Goal: Task Accomplishment & Management: Manage account settings

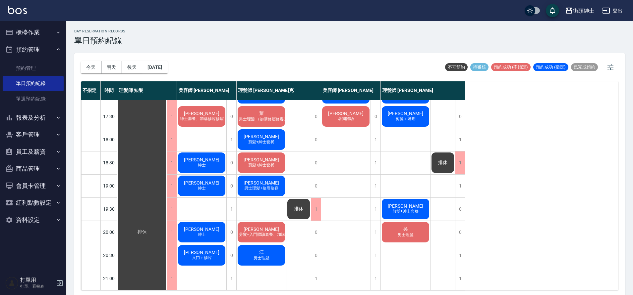
scroll to position [301, 0]
click at [129, 68] on button "後天" at bounding box center [132, 67] width 21 height 12
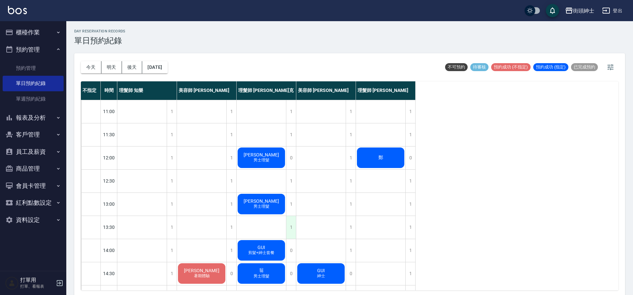
click at [290, 226] on div "1" at bounding box center [291, 227] width 10 height 23
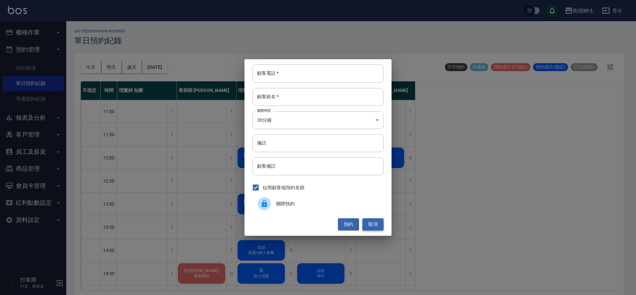
click at [374, 221] on button "取消" at bounding box center [372, 225] width 21 height 12
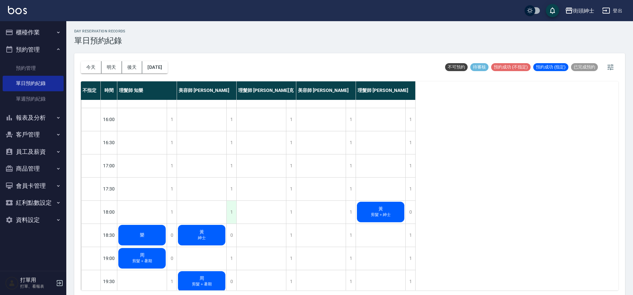
scroll to position [301, 0]
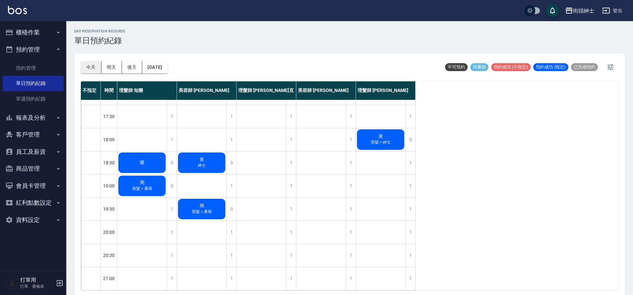
click at [91, 65] on button "今天" at bounding box center [91, 67] width 21 height 12
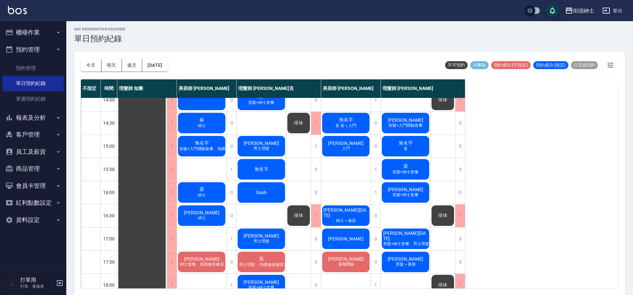
scroll to position [135, 0]
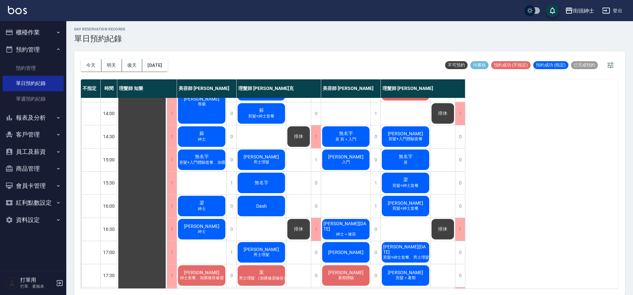
click at [273, 114] on span "剪髮+紳士套餐" at bounding box center [261, 117] width 29 height 6
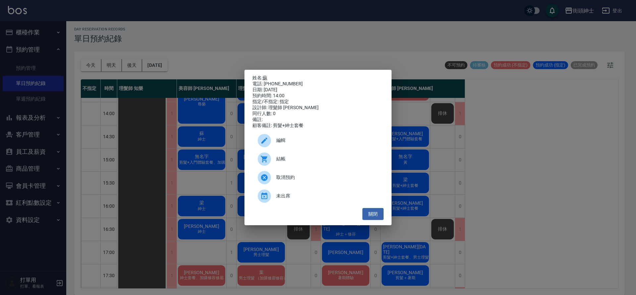
click at [266, 78] on link "蘇" at bounding box center [265, 77] width 5 height 5
click at [77, 56] on div "姓名: 蘇 電話: 0911099342 日期: 2025/09/13 預約時間: 14:00 指定/不指定: 指定 設計師: 理髮師 Vic 維克 同行人數…" at bounding box center [318, 147] width 636 height 295
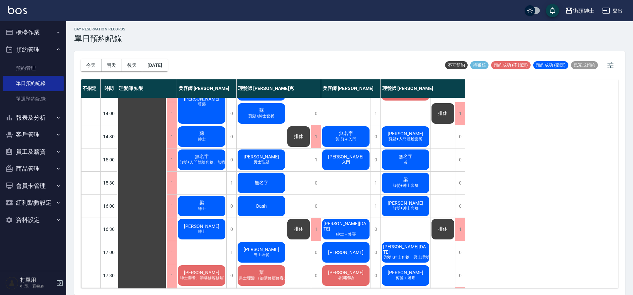
drag, startPoint x: 124, startPoint y: 61, endPoint x: 131, endPoint y: 59, distance: 7.9
click at [124, 61] on button "後天" at bounding box center [132, 65] width 21 height 12
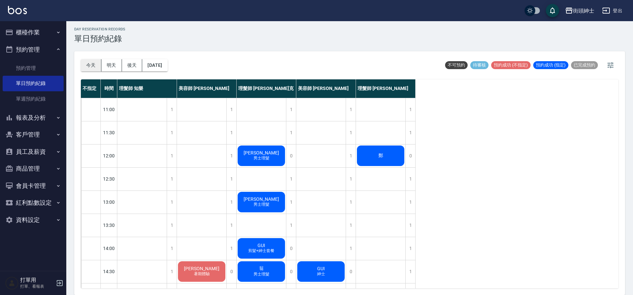
click at [92, 66] on button "今天" at bounding box center [91, 65] width 21 height 12
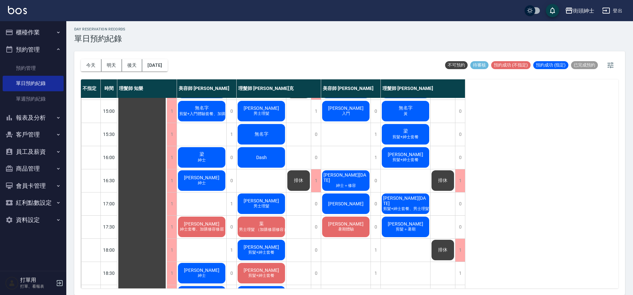
scroll to position [246, 0]
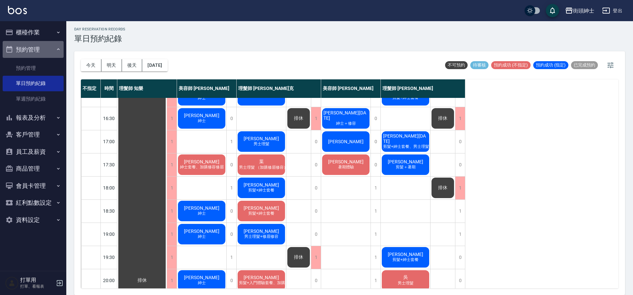
click at [47, 50] on button "預約管理" at bounding box center [33, 49] width 61 height 17
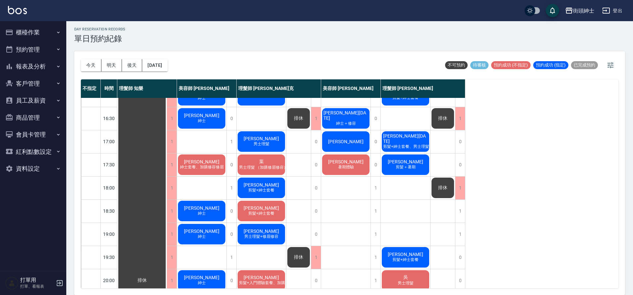
click at [48, 30] on button "櫃檯作業" at bounding box center [33, 32] width 61 height 17
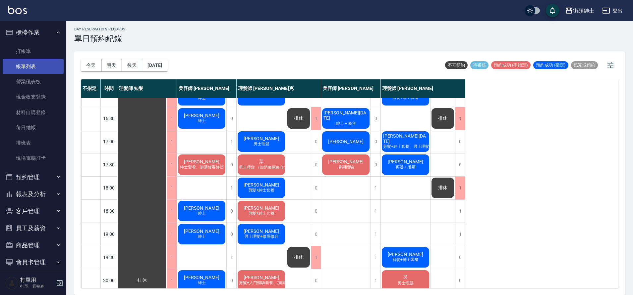
click at [43, 66] on link "帳單列表" at bounding box center [33, 66] width 61 height 15
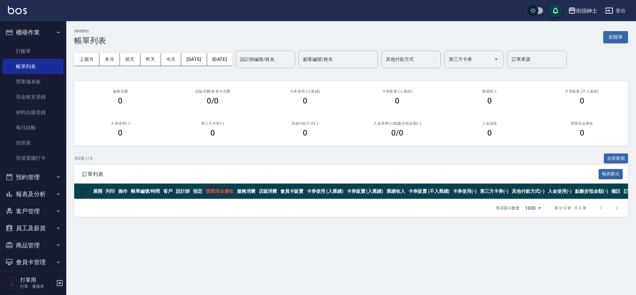
click at [36, 175] on button "預約管理" at bounding box center [33, 177] width 61 height 17
click at [50, 210] on link "單日預約紀錄" at bounding box center [33, 211] width 61 height 15
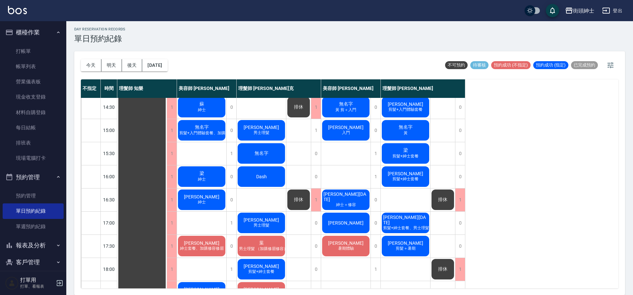
scroll to position [114, 0]
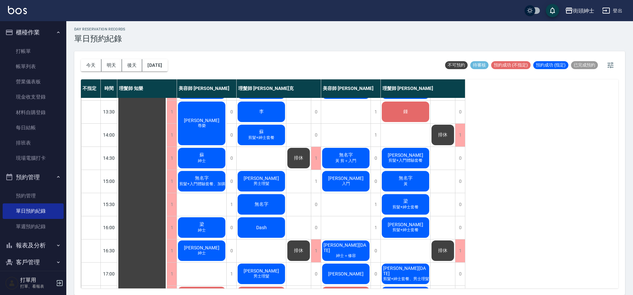
click at [161, 73] on div "今天 明天 後天 2025/09/13" at bounding box center [124, 65] width 87 height 28
click at [162, 67] on button "2025/09/13" at bounding box center [154, 65] width 25 height 12
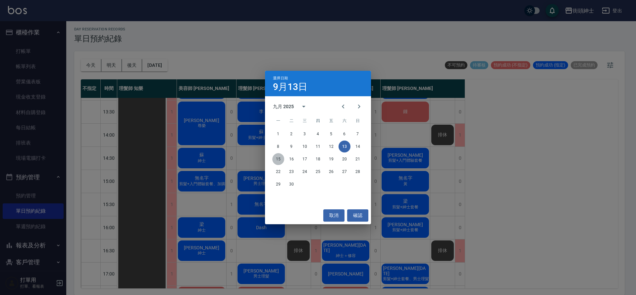
click at [274, 159] on button "15" at bounding box center [278, 159] width 12 height 12
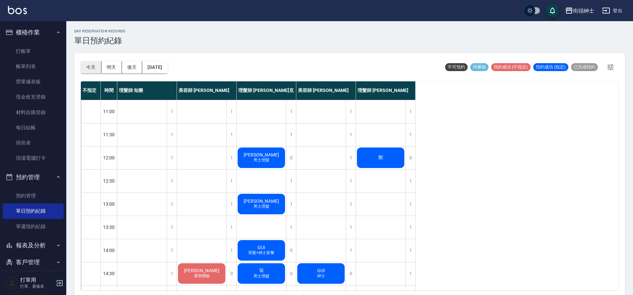
click at [96, 73] on button "今天" at bounding box center [91, 67] width 21 height 12
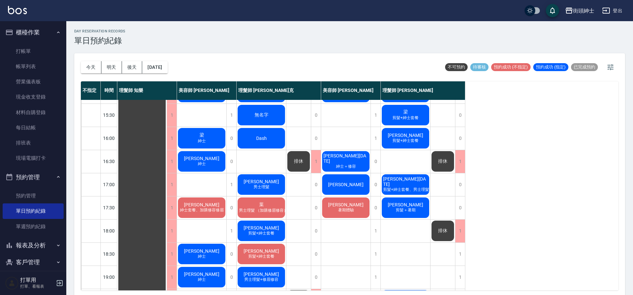
scroll to position [205, 0]
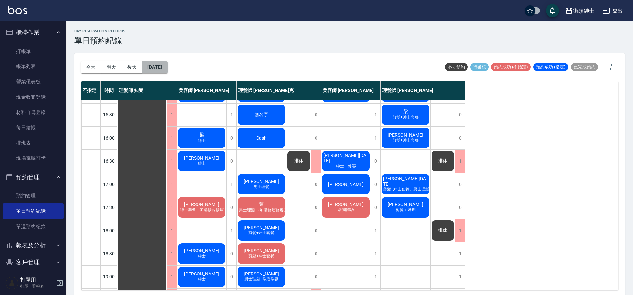
click at [147, 63] on button "2025/09/13" at bounding box center [154, 67] width 25 height 12
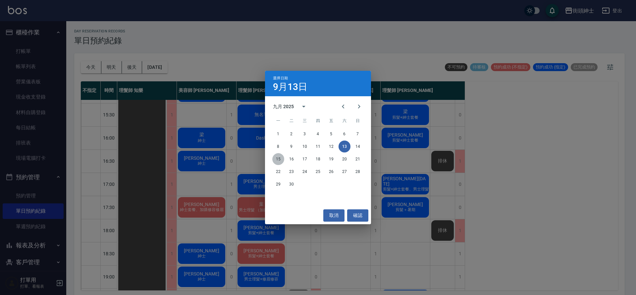
click at [276, 158] on button "15" at bounding box center [278, 159] width 12 height 12
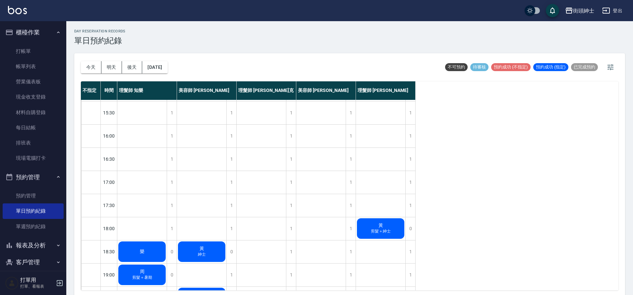
scroll to position [253, 0]
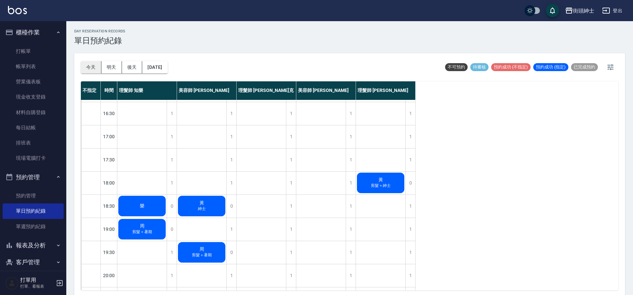
click at [87, 67] on button "今天" at bounding box center [91, 67] width 21 height 12
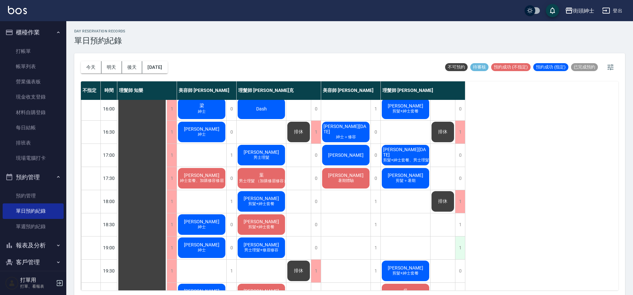
scroll to position [236, 0]
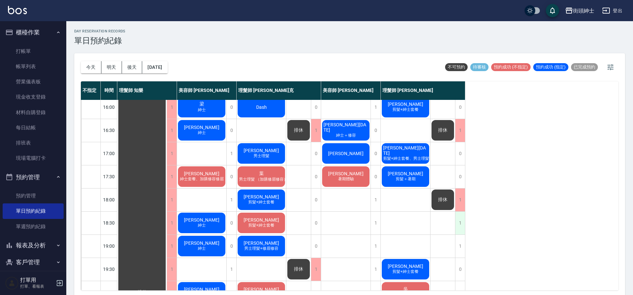
click at [461, 232] on div "1" at bounding box center [460, 223] width 10 height 23
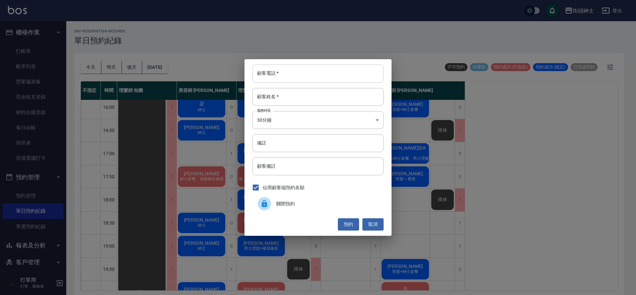
click at [260, 80] on input "顧客電話   *" at bounding box center [317, 74] width 131 height 18
type input "0909778372"
click at [264, 102] on input "顧客姓名   *" at bounding box center [317, 97] width 131 height 18
type input "王"
click at [345, 221] on button "預約" at bounding box center [348, 225] width 21 height 12
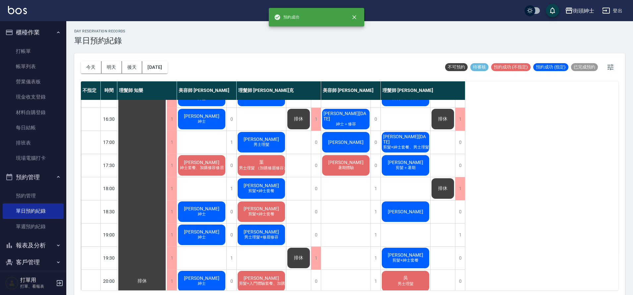
scroll to position [260, 0]
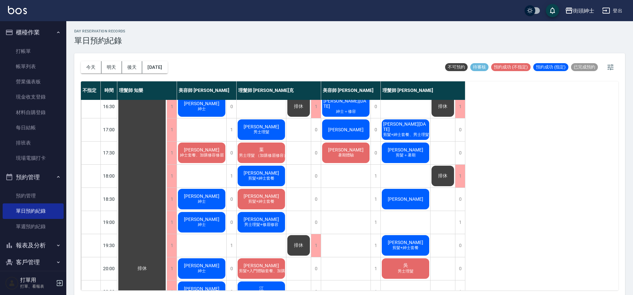
click at [389, 196] on div "[PERSON_NAME]" at bounding box center [405, 199] width 49 height 23
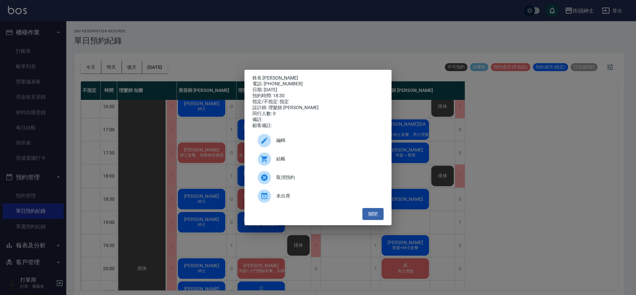
click at [332, 142] on span "編輯" at bounding box center [327, 140] width 102 height 7
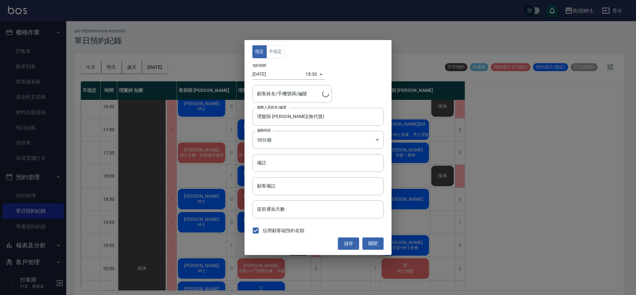
type input "王致翔/0909778372"
click at [273, 51] on button "不指定" at bounding box center [275, 51] width 19 height 13
click at [344, 244] on button "儲存" at bounding box center [348, 244] width 21 height 12
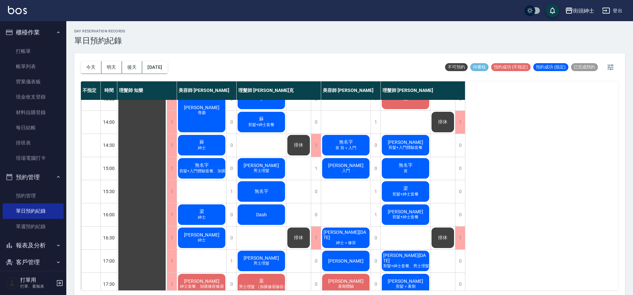
scroll to position [143, 0]
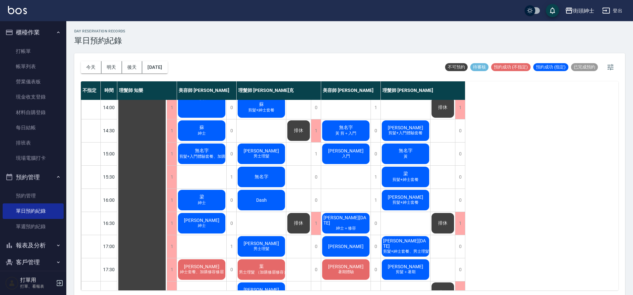
click at [212, 154] on span "剪髮+入門體驗套餐、加購修眉修容" at bounding box center [209, 157] width 65 height 6
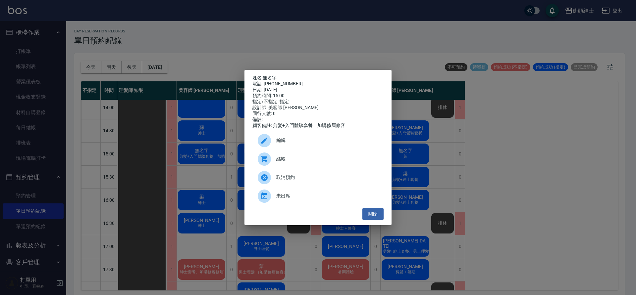
click at [484, 153] on div "姓名: 無名字 電話: 0932704073 日期: 2025/09/13 預約時間: 15:00 指定/不指定: 指定 設計師: 美容師 Cherry 同行…" at bounding box center [318, 147] width 636 height 295
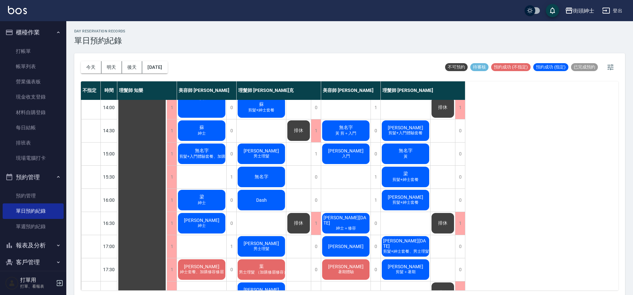
click at [269, 155] on span "男士理髮" at bounding box center [261, 157] width 19 height 6
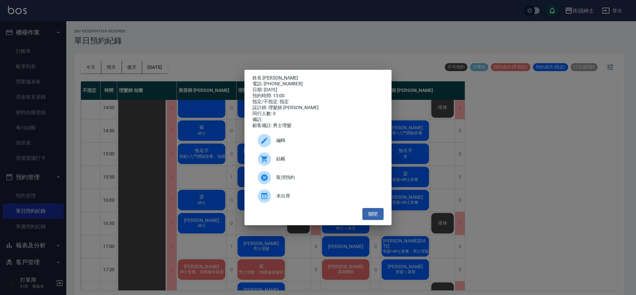
click at [479, 172] on div "姓名: Esteban 電話: 0975516010 日期: 2025/09/13 預約時間: 15:00 指定/不指定: 指定 設計師: 理髮師 Vic 維…" at bounding box center [318, 147] width 636 height 295
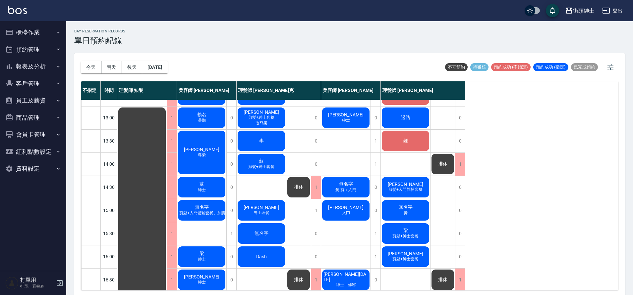
scroll to position [116, 0]
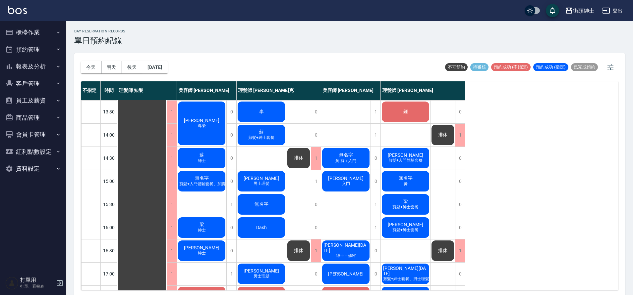
click at [272, 181] on div "Esteban 男士理髮" at bounding box center [261, 181] width 49 height 23
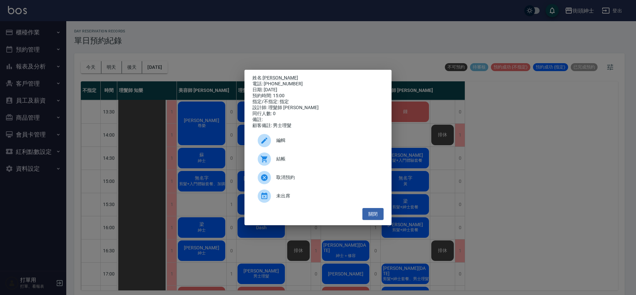
click at [504, 168] on div "姓名: Esteban 電話: 0975516010 日期: 2025/09/13 預約時間: 15:00 指定/不指定: 指定 設計師: 理髮師 Vic 維…" at bounding box center [318, 147] width 636 height 295
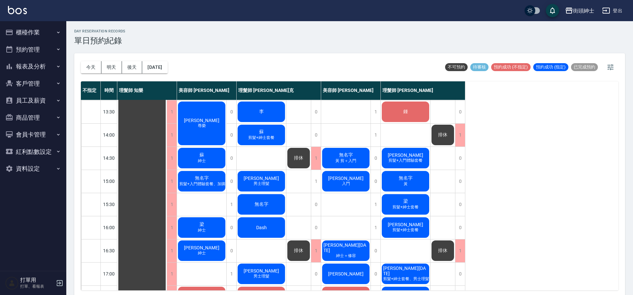
click at [203, 182] on span "剪髮+入門體驗套餐、加購修眉修容" at bounding box center [209, 185] width 65 height 6
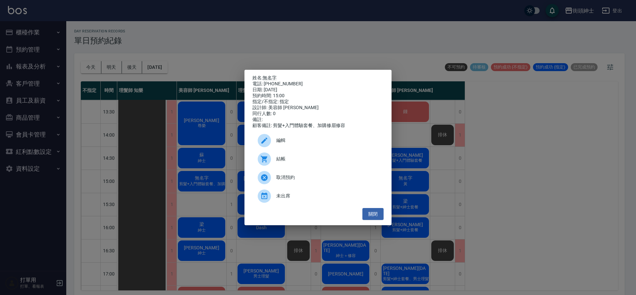
click at [222, 75] on div "姓名: 無名字 電話: 0932704073 日期: 2025/09/13 預約時間: 15:00 指定/不指定: 指定 設計師: 美容師 Cherry 同行…" at bounding box center [318, 147] width 636 height 295
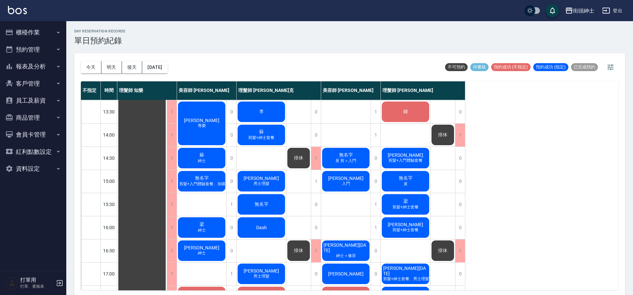
click at [214, 177] on div "無名字 剪髮+入門體驗套餐、加購修眉修容" at bounding box center [201, 181] width 49 height 23
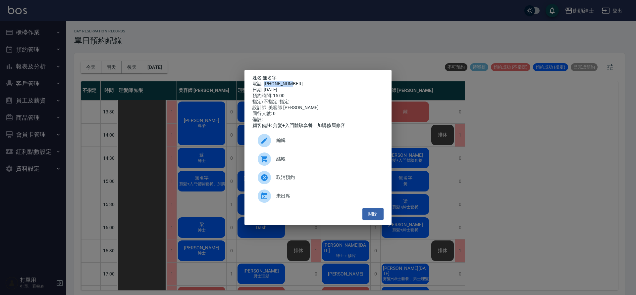
drag, startPoint x: 265, startPoint y: 82, endPoint x: 295, endPoint y: 81, distance: 30.5
click at [295, 81] on div "電話: 0932704073" at bounding box center [317, 84] width 131 height 6
click at [205, 24] on div "姓名: 無名字 電話: 0932704073 日期: 2025/09/13 預約時間: 15:00 指定/不指定: 指定 設計師: 美容師 Cherry 同行…" at bounding box center [318, 147] width 636 height 295
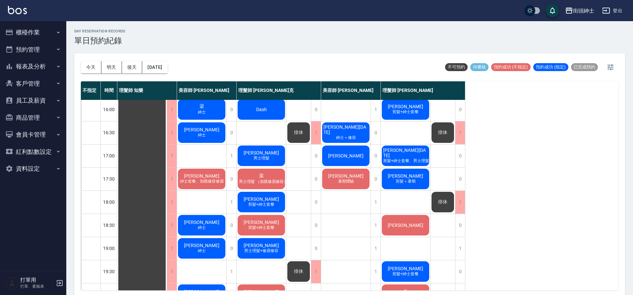
scroll to position [235, 0]
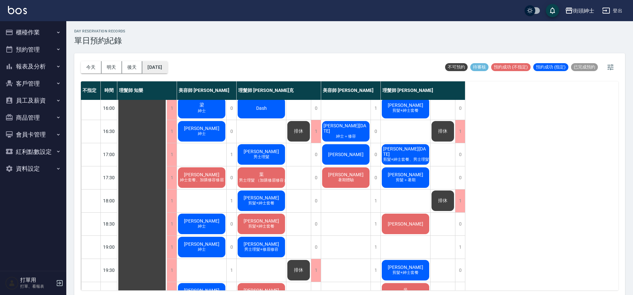
click at [166, 68] on button "[DATE]" at bounding box center [154, 67] width 25 height 12
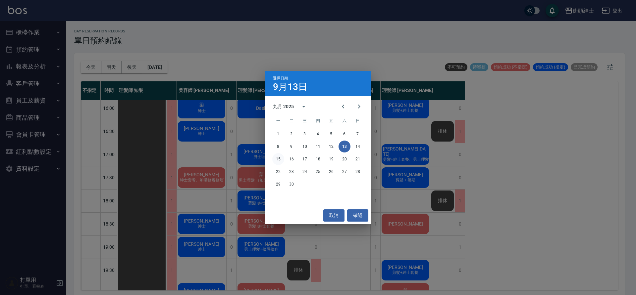
click at [277, 161] on button "15" at bounding box center [278, 159] width 12 height 12
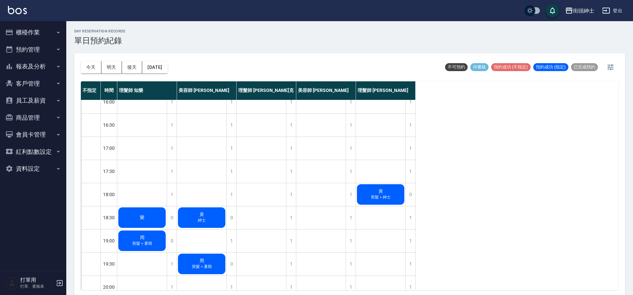
scroll to position [249, 0]
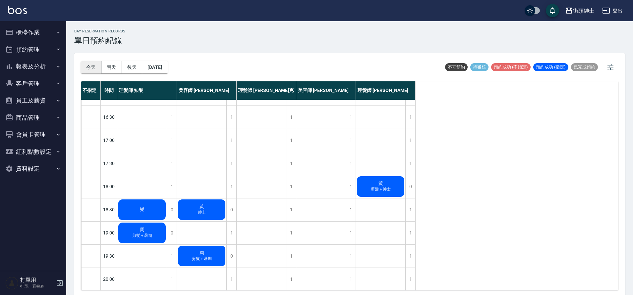
click at [96, 70] on button "今天" at bounding box center [91, 67] width 21 height 12
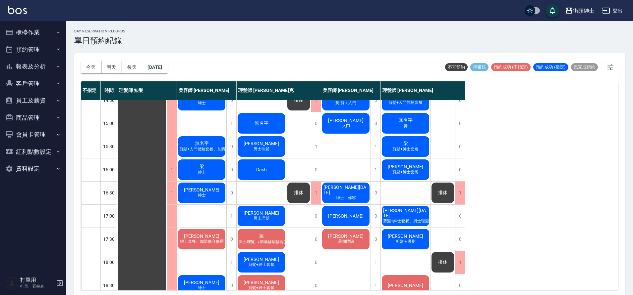
scroll to position [171, 0]
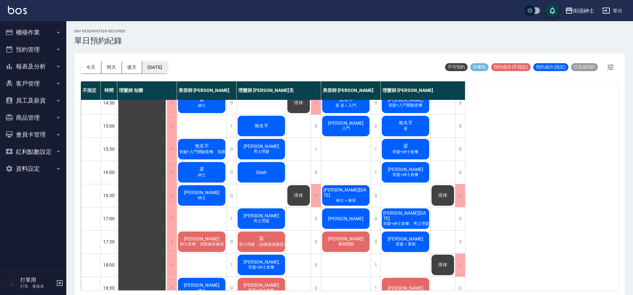
click at [157, 69] on button "2025/09/13" at bounding box center [154, 67] width 25 height 12
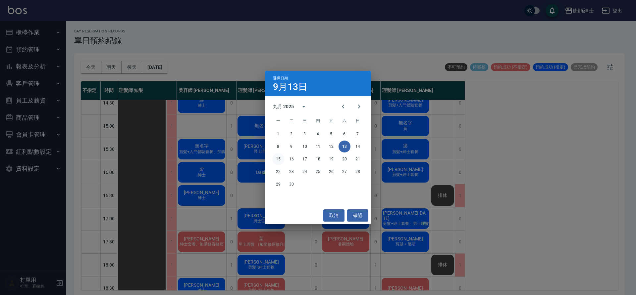
click at [279, 157] on button "15" at bounding box center [278, 159] width 12 height 12
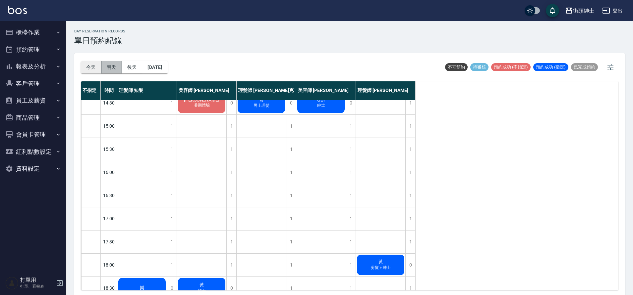
drag, startPoint x: 101, startPoint y: 72, endPoint x: 92, endPoint y: 69, distance: 9.5
click at [101, 72] on div "今天 明天 後天 2025/09/15" at bounding box center [124, 67] width 87 height 12
click at [92, 69] on button "今天" at bounding box center [91, 67] width 21 height 12
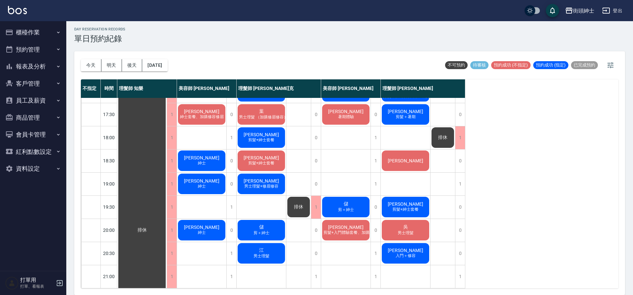
scroll to position [301, 0]
click at [87, 67] on button "今天" at bounding box center [91, 65] width 21 height 12
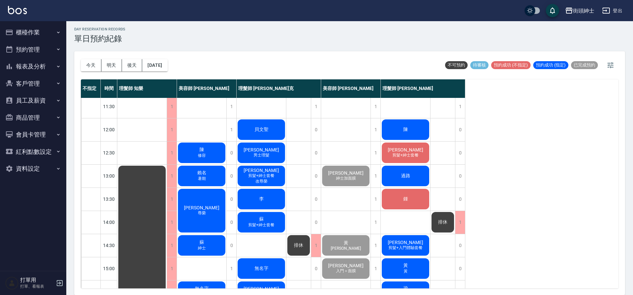
scroll to position [3, 0]
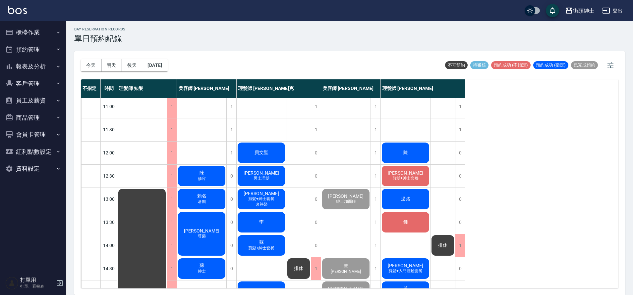
click at [422, 153] on div "陳" at bounding box center [405, 153] width 49 height 23
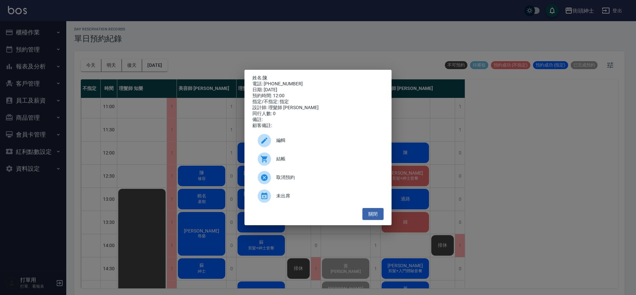
click at [326, 157] on div "結帳" at bounding box center [317, 159] width 131 height 19
click at [376, 216] on button "關閉" at bounding box center [372, 214] width 21 height 12
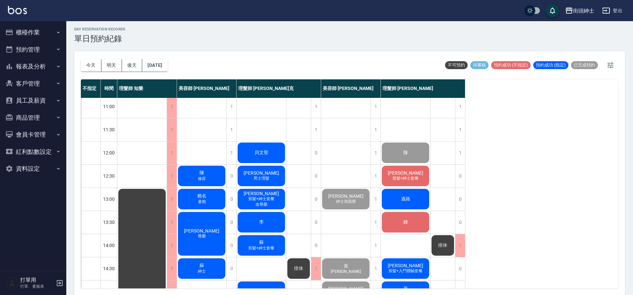
click at [399, 180] on span "剪髮+紳士套餐" at bounding box center [405, 179] width 29 height 6
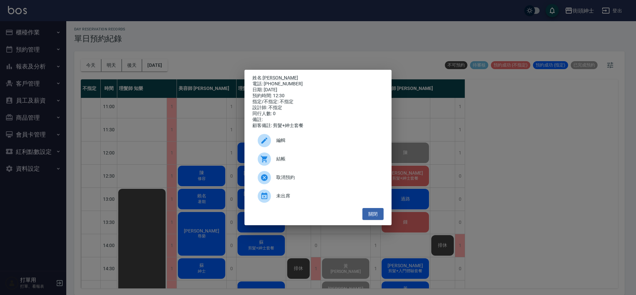
click at [318, 158] on span "結帳" at bounding box center [327, 159] width 102 height 7
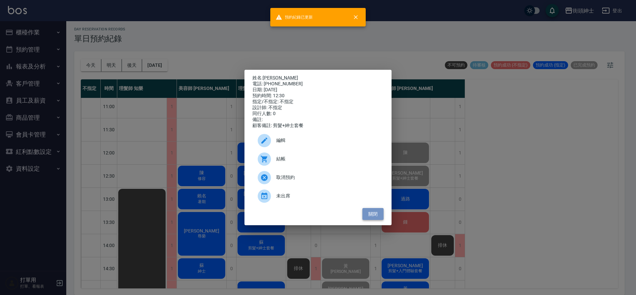
click at [371, 212] on button "關閉" at bounding box center [372, 214] width 21 height 12
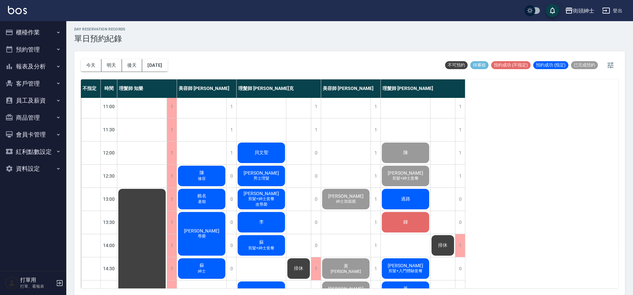
click at [410, 201] on span "過路" at bounding box center [405, 199] width 12 height 6
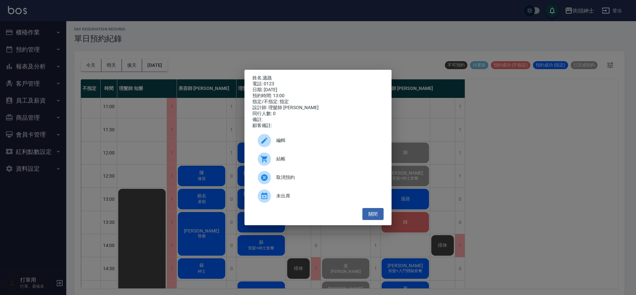
click at [341, 163] on span "結帳" at bounding box center [327, 159] width 102 height 7
click at [378, 215] on button "關閉" at bounding box center [372, 214] width 21 height 12
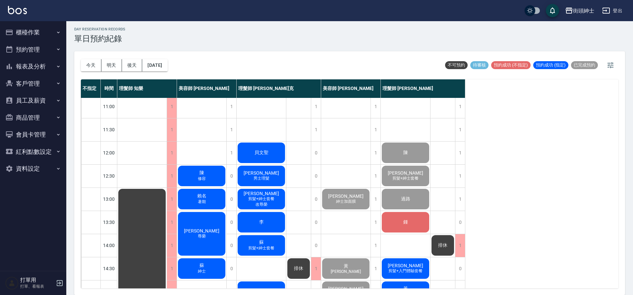
click at [406, 226] on span "鍾" at bounding box center [405, 223] width 7 height 6
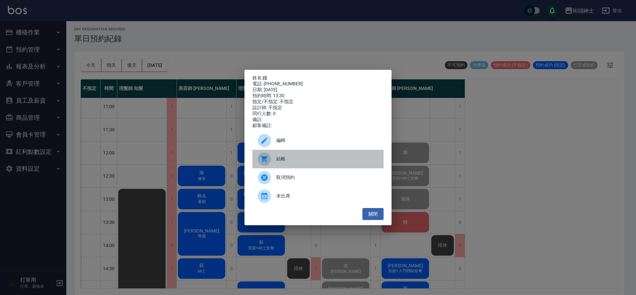
click at [309, 160] on span "結帳" at bounding box center [327, 159] width 102 height 7
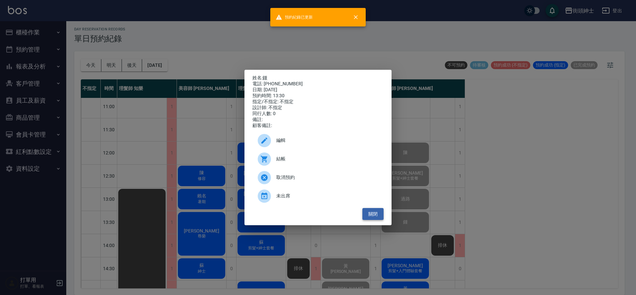
click at [377, 216] on button "關閉" at bounding box center [372, 214] width 21 height 12
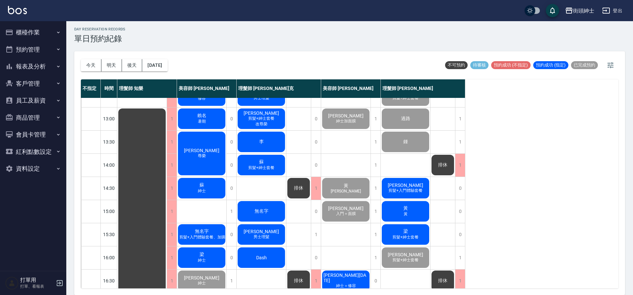
scroll to position [85, 0]
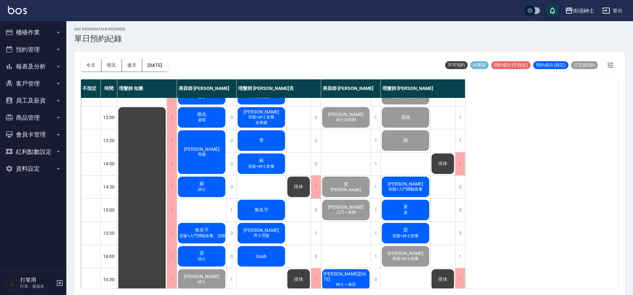
click at [401, 186] on span "Otto" at bounding box center [405, 184] width 38 height 5
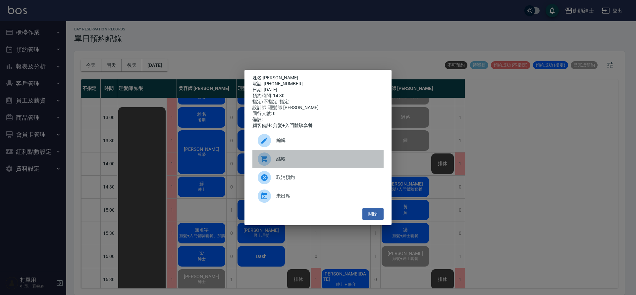
click at [289, 161] on span "結帳" at bounding box center [327, 159] width 102 height 7
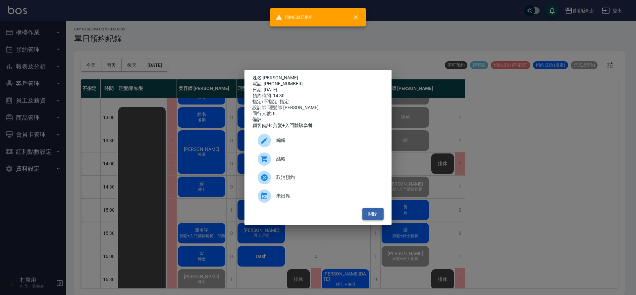
click at [371, 219] on button "關閉" at bounding box center [372, 214] width 21 height 12
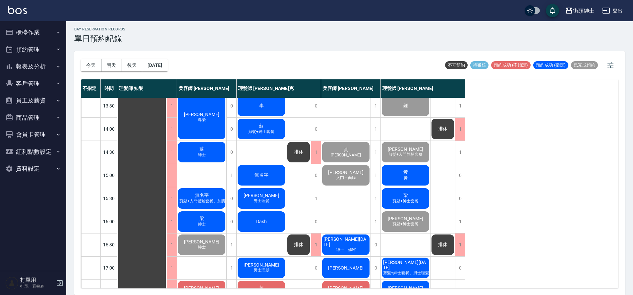
scroll to position [122, 0]
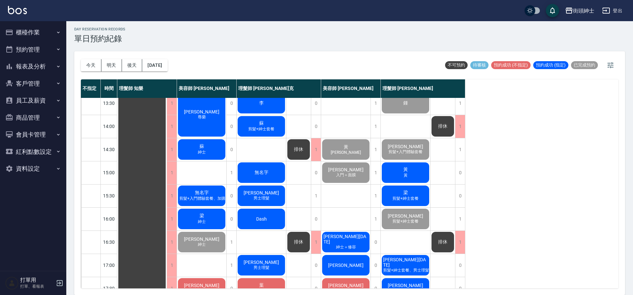
click at [409, 178] on div "黃 黃" at bounding box center [405, 173] width 49 height 23
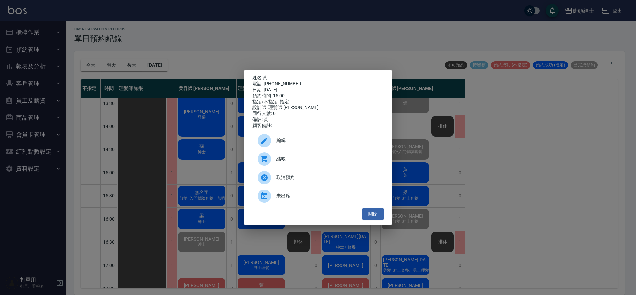
click at [302, 160] on span "結帳" at bounding box center [327, 159] width 102 height 7
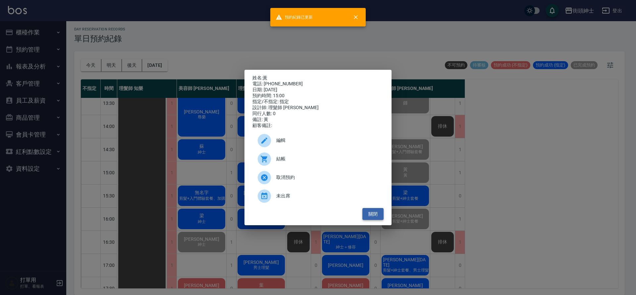
click at [372, 217] on button "關閉" at bounding box center [372, 214] width 21 height 12
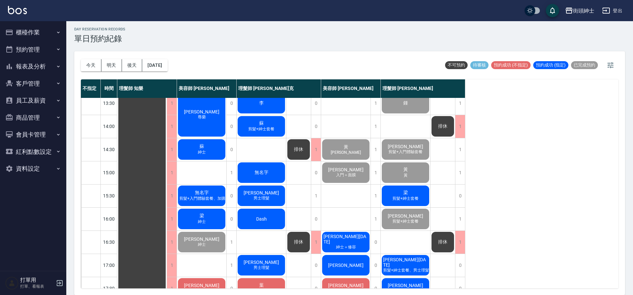
click at [404, 202] on span "剪髮+紳士套餐" at bounding box center [405, 199] width 29 height 6
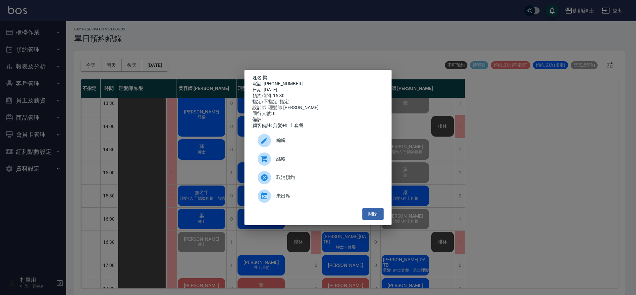
click at [315, 163] on span "結帳" at bounding box center [327, 159] width 102 height 7
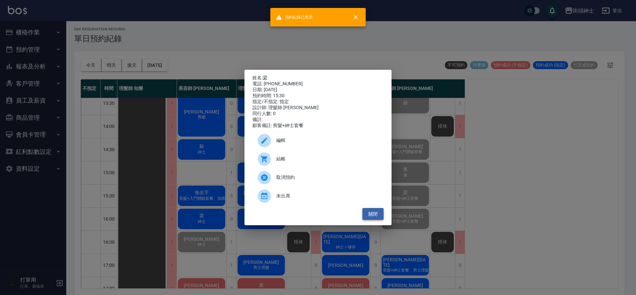
click at [368, 219] on button "關閉" at bounding box center [372, 214] width 21 height 12
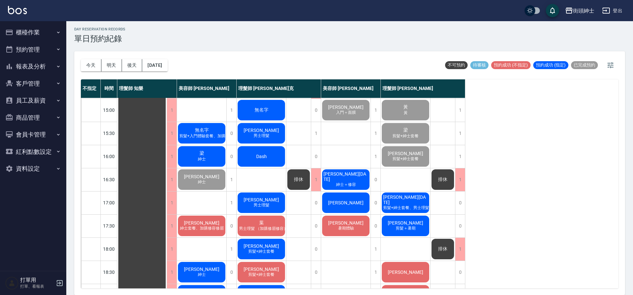
scroll to position [301, 0]
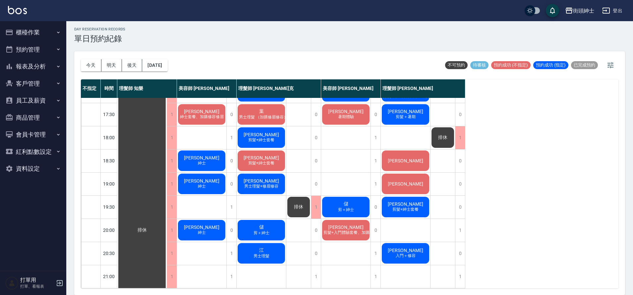
click at [491, 218] on div "不指定 時間 理髮師 知樂 美容師 Cherry 理髮師 Vic 維克 美容師 小戴 理髮師 eric 11:00 11:30 12:00 12:30 13:…" at bounding box center [349, 183] width 537 height 209
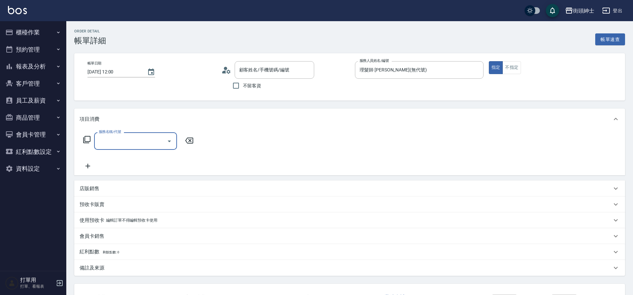
type input "陳/0987284566/null"
drag, startPoint x: 0, startPoint y: 0, endPoint x: 170, endPoint y: 140, distance: 220.2
click at [170, 140] on icon "Open" at bounding box center [169, 141] width 8 height 8
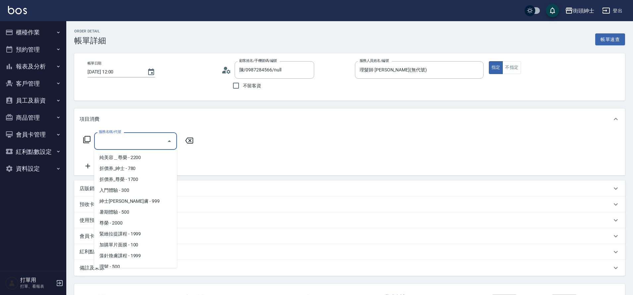
scroll to position [51, 0]
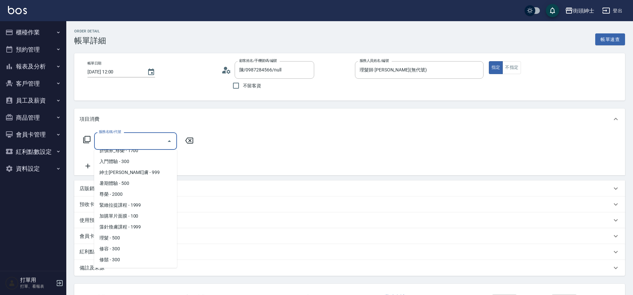
click at [124, 236] on span "理髮 - 500" at bounding box center [135, 238] width 83 height 11
type input "理髮(A02)"
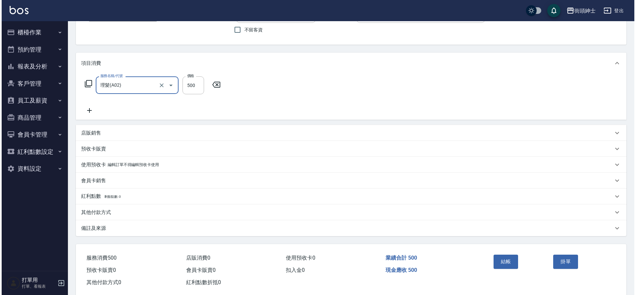
scroll to position [69, 0]
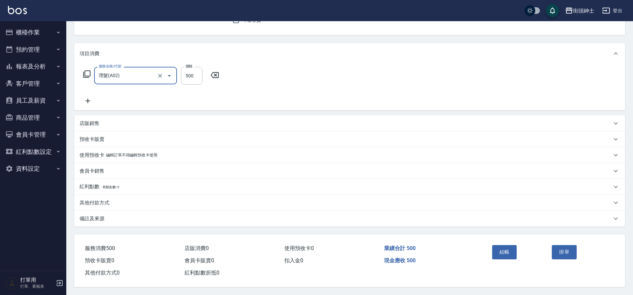
click at [505, 249] on button "結帳" at bounding box center [504, 252] width 25 height 14
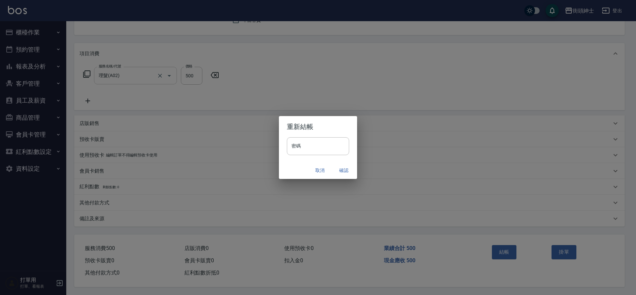
click at [343, 172] on button "確認" at bounding box center [343, 171] width 21 height 12
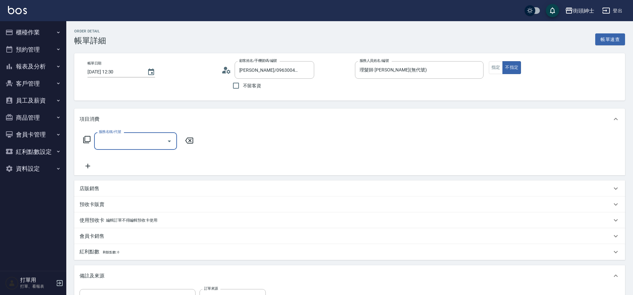
type input "[PERSON_NAME]/0963004217/null"
click at [164, 141] on button "Open" at bounding box center [169, 141] width 11 height 11
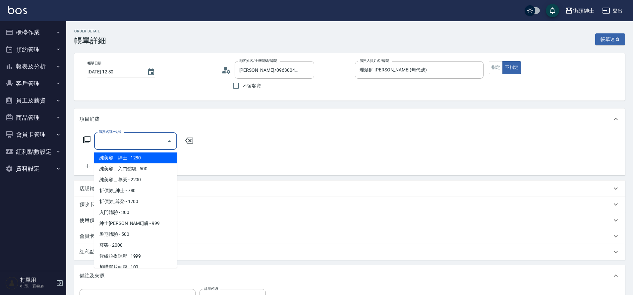
scroll to position [51, 0]
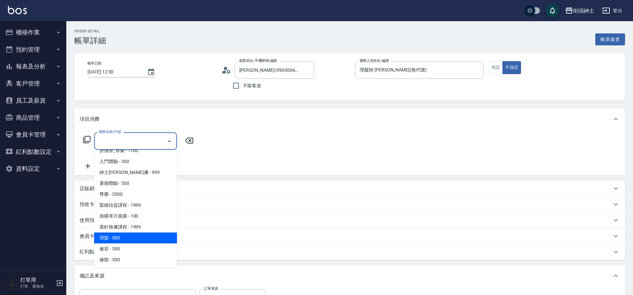
drag, startPoint x: 0, startPoint y: 0, endPoint x: 120, endPoint y: 241, distance: 268.9
click at [120, 241] on span "理髮 - 500" at bounding box center [135, 238] width 83 height 11
type input "理髮(A02)"
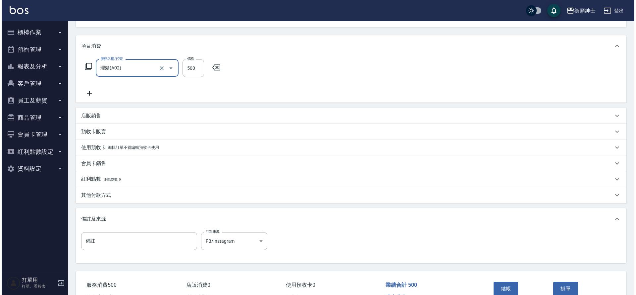
scroll to position [113, 0]
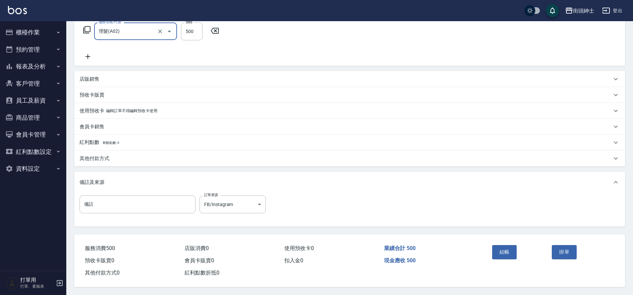
click at [507, 245] on button "結帳" at bounding box center [504, 252] width 25 height 14
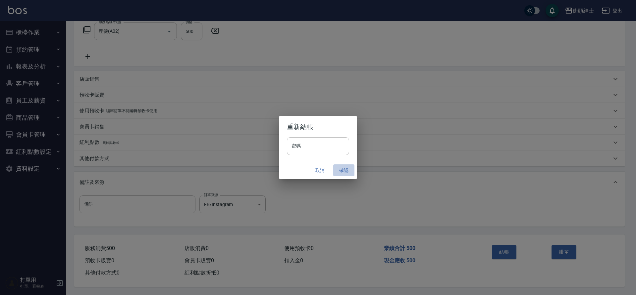
click at [341, 172] on button "確認" at bounding box center [343, 171] width 21 height 12
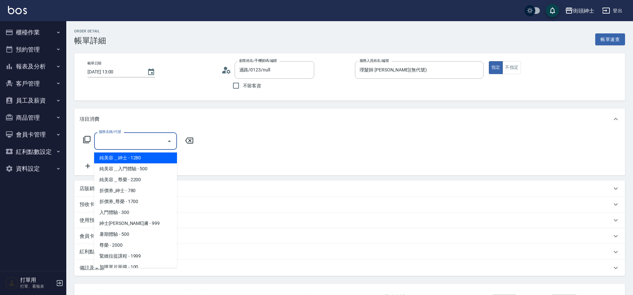
scroll to position [51, 0]
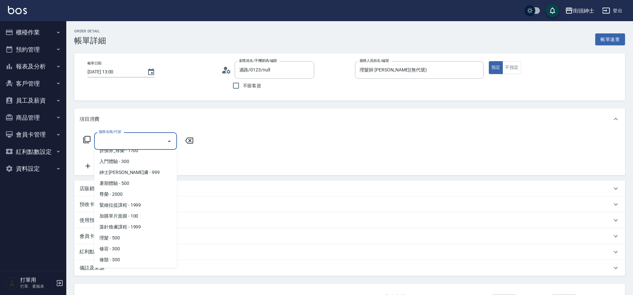
click at [131, 240] on span "理髮 - 500" at bounding box center [135, 238] width 83 height 11
type input "理髮(A02)"
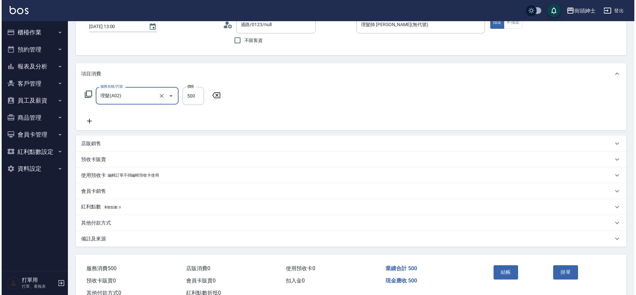
scroll to position [69, 0]
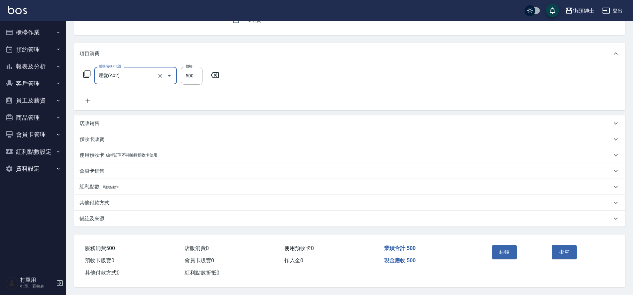
click at [503, 251] on button "結帳" at bounding box center [504, 252] width 25 height 14
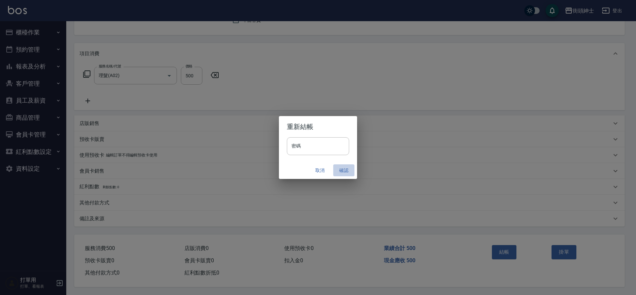
drag, startPoint x: 0, startPoint y: 0, endPoint x: 344, endPoint y: 173, distance: 385.6
click at [344, 173] on button "確認" at bounding box center [343, 171] width 21 height 12
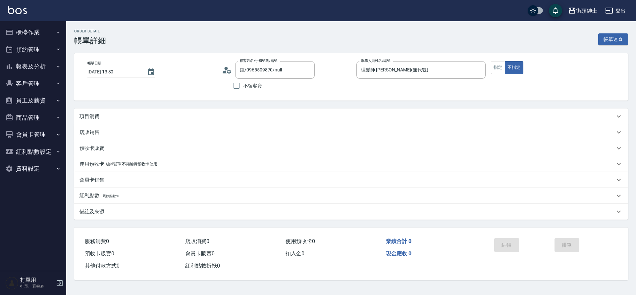
drag, startPoint x: 0, startPoint y: 0, endPoint x: 244, endPoint y: 116, distance: 270.4
click at [244, 116] on div "項目消費" at bounding box center [346, 116] width 535 height 7
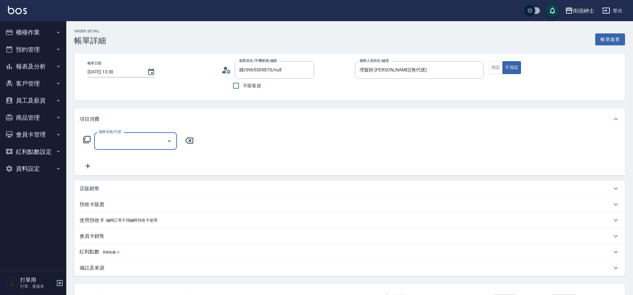
drag, startPoint x: 244, startPoint y: 116, endPoint x: 161, endPoint y: 133, distance: 84.8
click at [161, 133] on div "服務名稱/代號" at bounding box center [135, 141] width 83 height 18
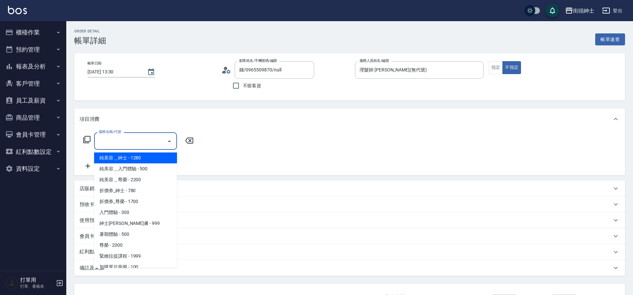
scroll to position [51, 0]
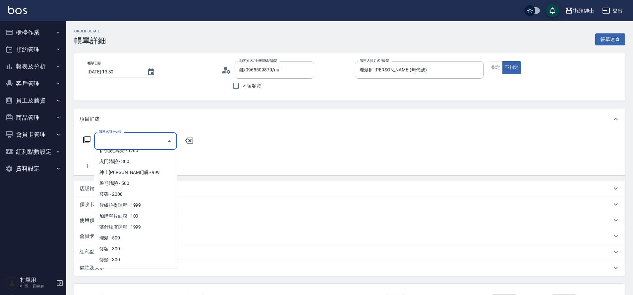
click at [143, 238] on span "理髮 - 500" at bounding box center [135, 238] width 83 height 11
type input "理髮(A02)"
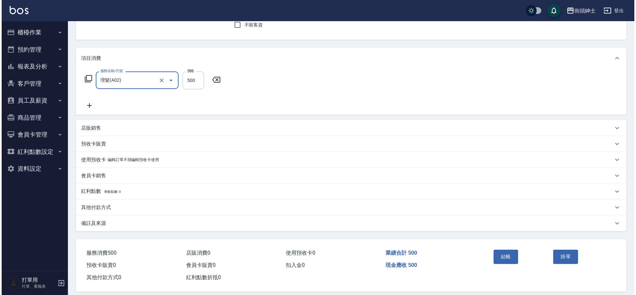
scroll to position [69, 0]
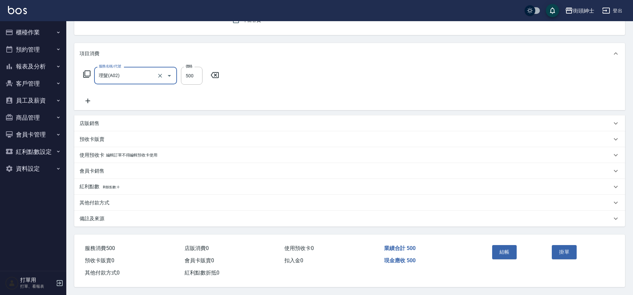
click at [512, 246] on button "結帳" at bounding box center [504, 252] width 25 height 14
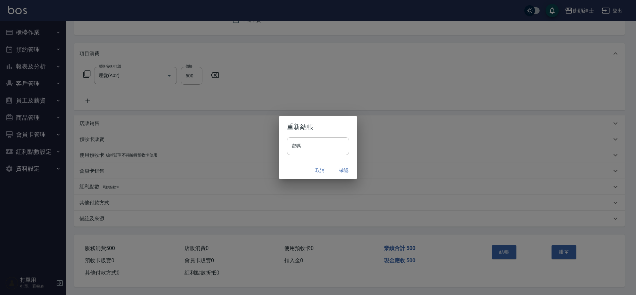
drag, startPoint x: 161, startPoint y: 133, endPoint x: 343, endPoint y: 170, distance: 185.5
click at [343, 170] on button "確認" at bounding box center [343, 171] width 21 height 12
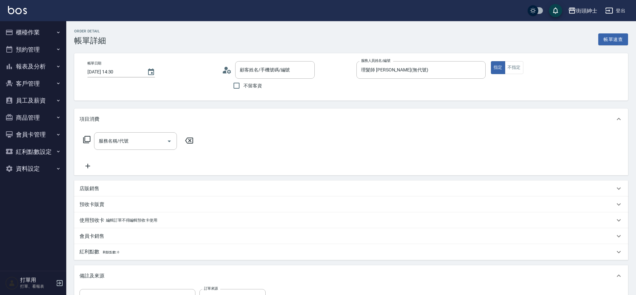
click at [168, 143] on icon "Open" at bounding box center [169, 141] width 8 height 8
type input "[PERSON_NAME]/0911259236/null"
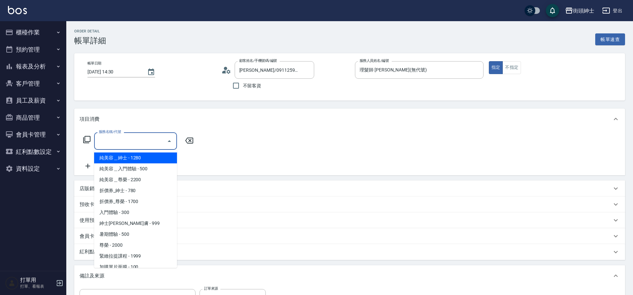
scroll to position [51, 0]
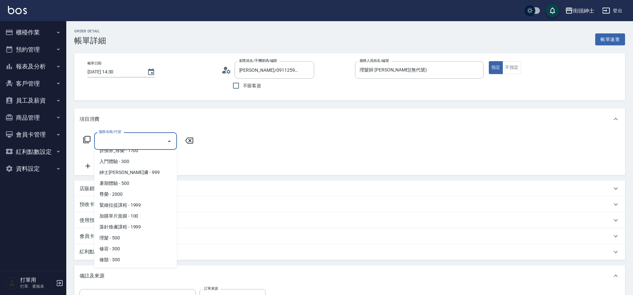
click at [125, 237] on span "理髮 - 500" at bounding box center [135, 238] width 83 height 11
type input "理髮(A02)"
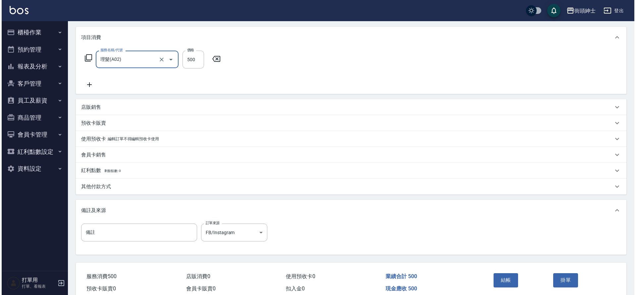
scroll to position [113, 0]
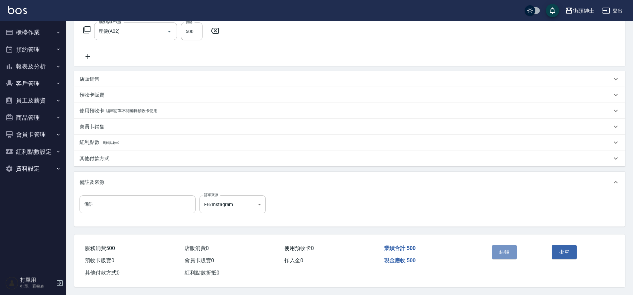
click at [501, 245] on button "結帳" at bounding box center [504, 252] width 25 height 14
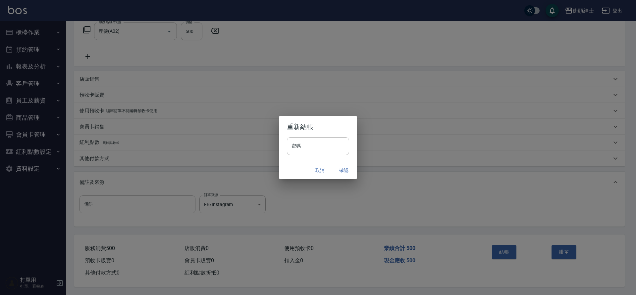
click at [346, 173] on button "確認" at bounding box center [343, 171] width 21 height 12
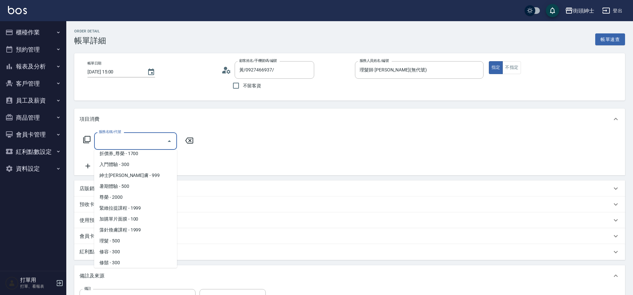
scroll to position [51, 0]
drag, startPoint x: 0, startPoint y: 0, endPoint x: 128, endPoint y: 241, distance: 272.5
click at [128, 241] on span "理髮 - 500" at bounding box center [135, 238] width 83 height 11
type input "理髮(A02)"
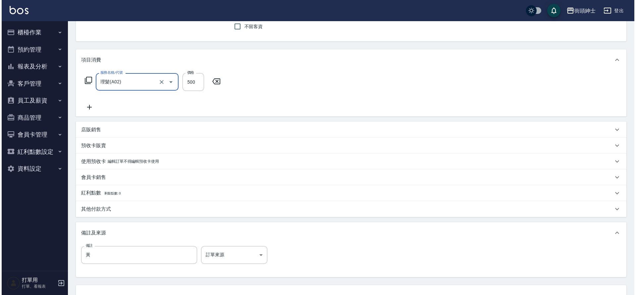
scroll to position [113, 0]
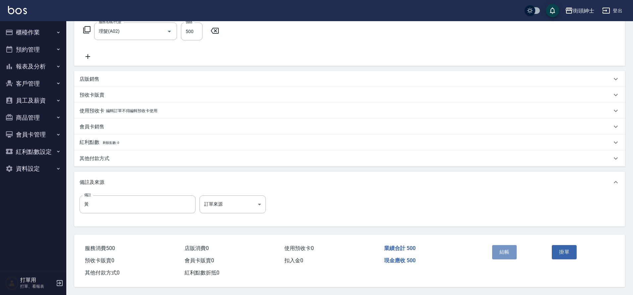
click at [501, 253] on button "結帳" at bounding box center [504, 252] width 25 height 14
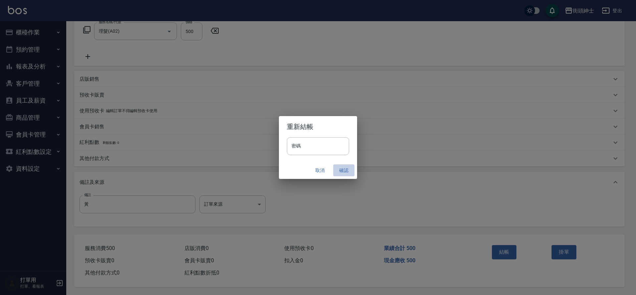
drag, startPoint x: 128, startPoint y: 241, endPoint x: 342, endPoint y: 170, distance: 225.8
click at [342, 170] on button "確認" at bounding box center [343, 171] width 21 height 12
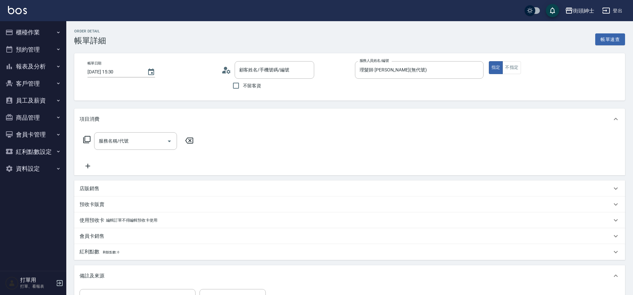
type input "梁/0930132045/null"
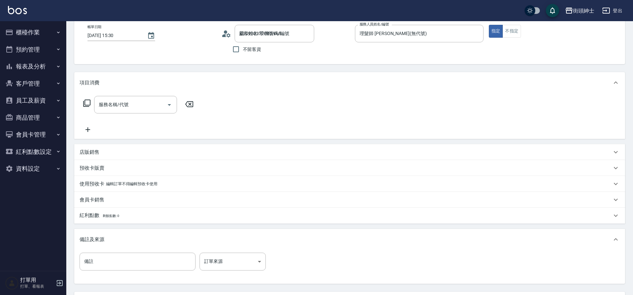
click at [168, 105] on icon "Open" at bounding box center [169, 105] width 3 height 2
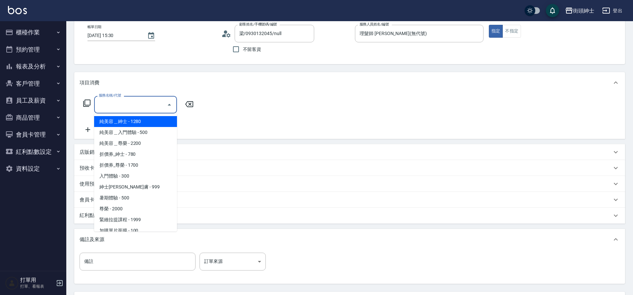
scroll to position [51, 0]
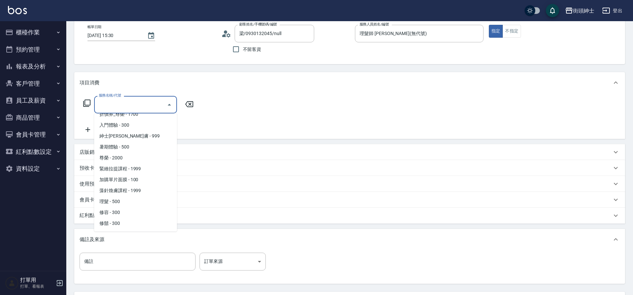
click at [134, 202] on span "理髮 - 500" at bounding box center [135, 201] width 83 height 11
type input "理髮(A02)"
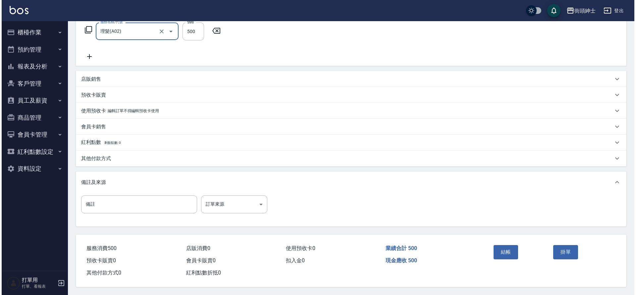
scroll to position [113, 0]
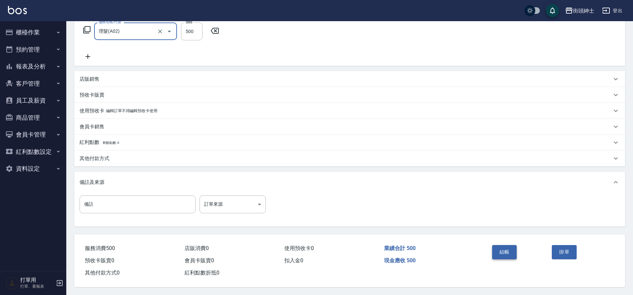
drag, startPoint x: 0, startPoint y: 0, endPoint x: 512, endPoint y: 249, distance: 569.3
click at [512, 249] on button "結帳" at bounding box center [504, 252] width 25 height 14
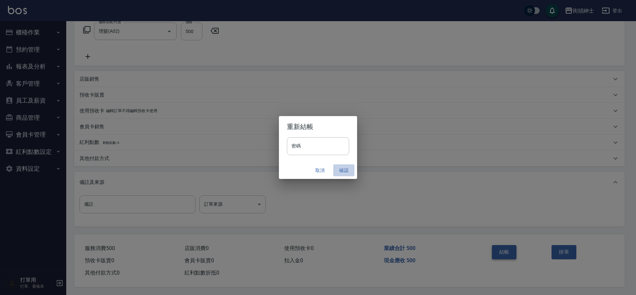
click at [342, 171] on button "確認" at bounding box center [343, 171] width 21 height 12
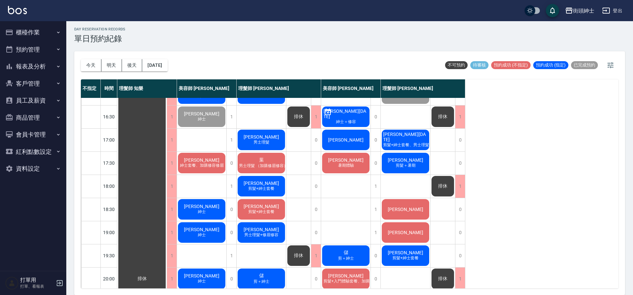
scroll to position [255, 0]
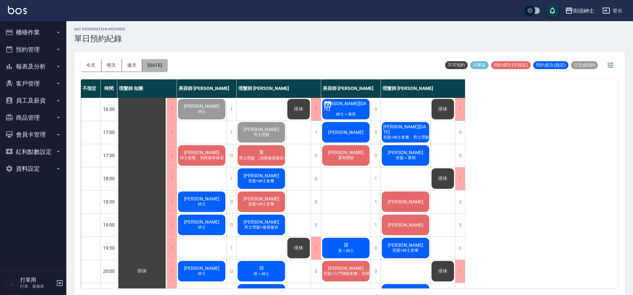
click at [167, 69] on button "[DATE]" at bounding box center [154, 65] width 25 height 12
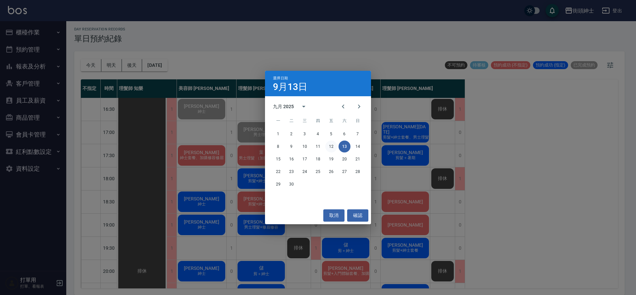
click at [335, 146] on button "12" at bounding box center [331, 147] width 12 height 12
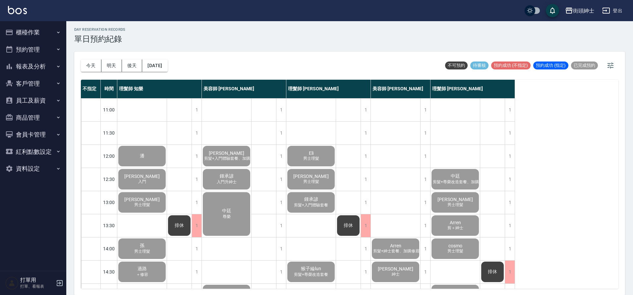
scroll to position [2, 0]
click at [79, 63] on div "[DATE] [DATE] [DATE] [DATE] 不可預約 待審核 預約成功 (不指定) 預約成功 (指定) 已完成預約 不指定 時間 理髮師 知樂 美…" at bounding box center [349, 173] width 551 height 244
click at [85, 68] on button "今天" at bounding box center [91, 65] width 21 height 12
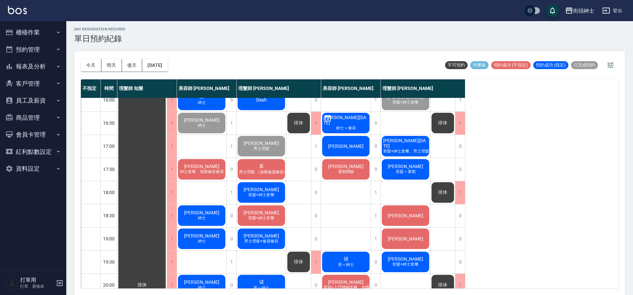
scroll to position [242, 0]
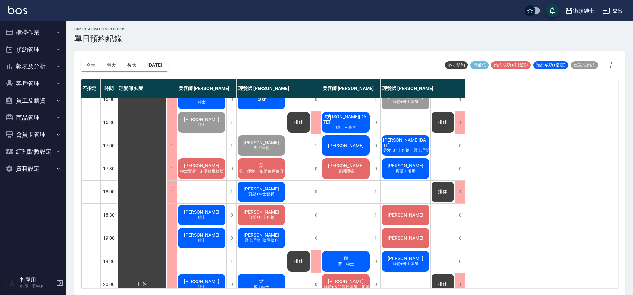
click at [412, 153] on div "[PERSON_NAME][DATE] 剪髮+紳士套餐、男士理髮+修眉修容" at bounding box center [405, 145] width 49 height 23
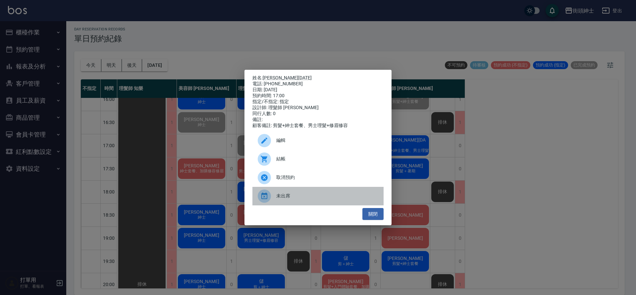
click at [317, 196] on span "未出席" at bounding box center [327, 196] width 102 height 7
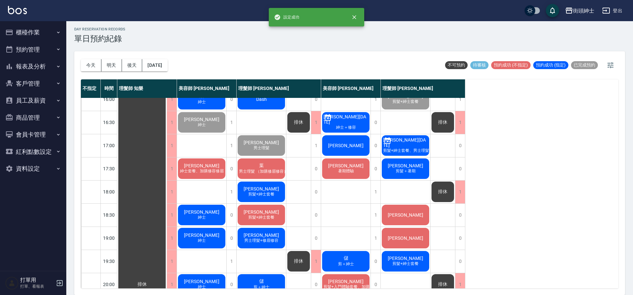
scroll to position [251, 0]
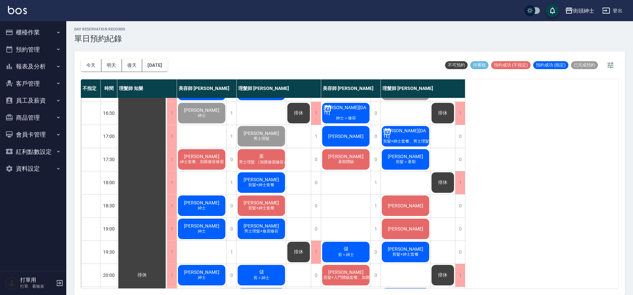
click at [405, 159] on span "[PERSON_NAME]" at bounding box center [405, 156] width 38 height 5
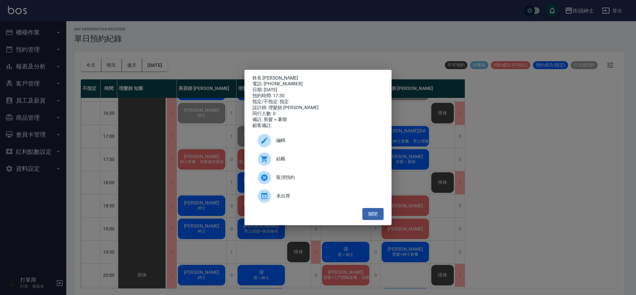
click at [302, 169] on div "結帳" at bounding box center [317, 159] width 131 height 19
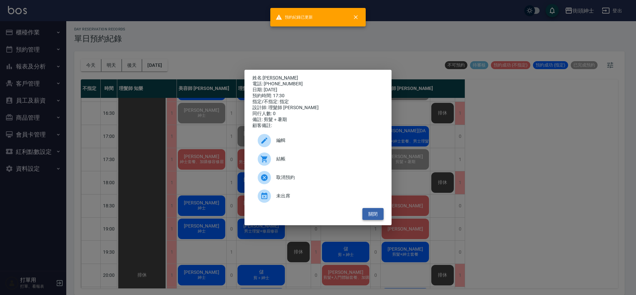
click at [380, 215] on button "關閉" at bounding box center [372, 214] width 21 height 12
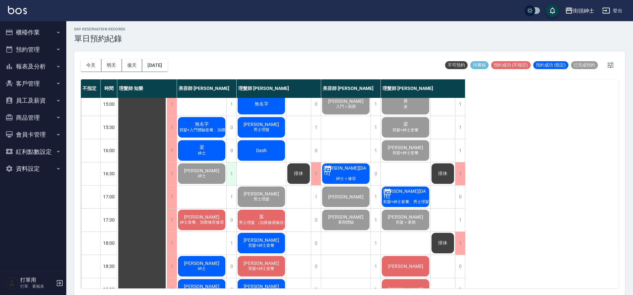
scroll to position [189, 0]
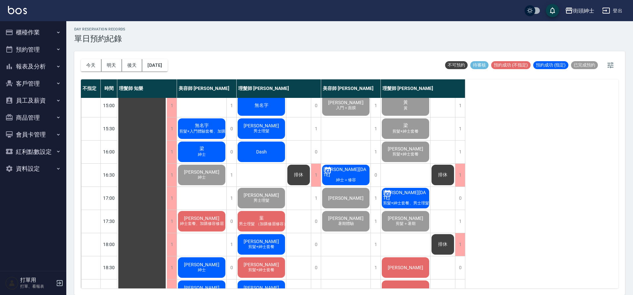
click at [212, 180] on div "[PERSON_NAME]" at bounding box center [201, 175] width 49 height 23
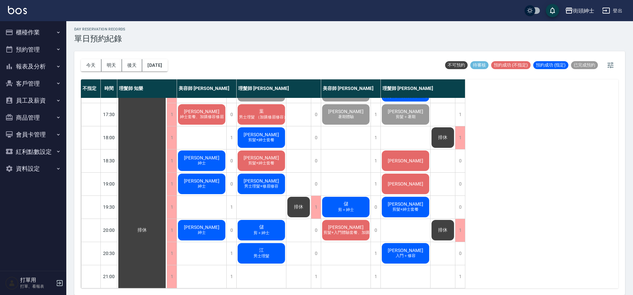
scroll to position [301, 0]
click at [116, 69] on button "明天" at bounding box center [111, 65] width 21 height 12
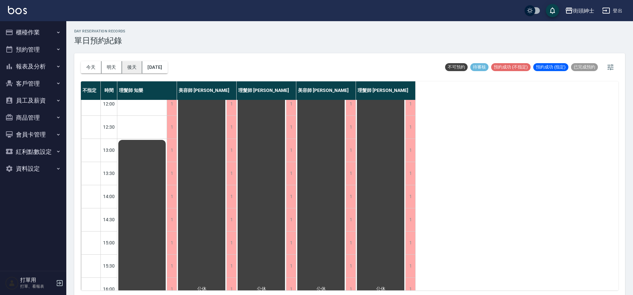
scroll to position [28, 0]
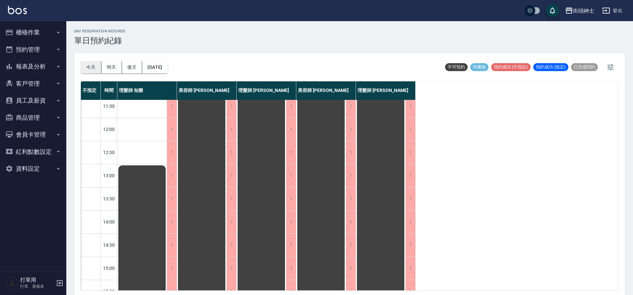
click at [85, 66] on button "今天" at bounding box center [91, 67] width 21 height 12
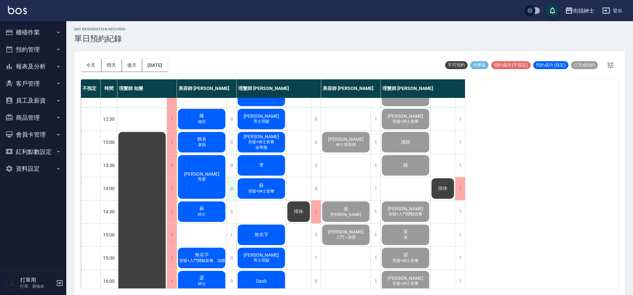
scroll to position [60, 0]
click at [167, 64] on button "[DATE]" at bounding box center [154, 65] width 25 height 12
click at [152, 65] on button "[DATE]" at bounding box center [154, 65] width 25 height 12
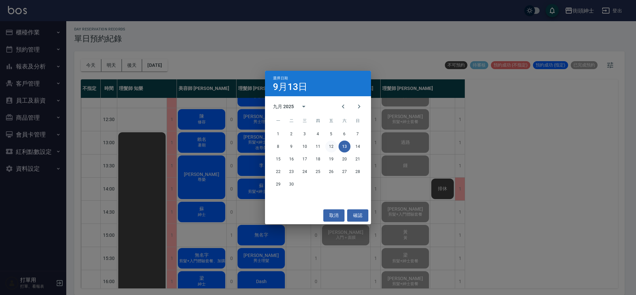
click at [332, 148] on button "12" at bounding box center [331, 147] width 12 height 12
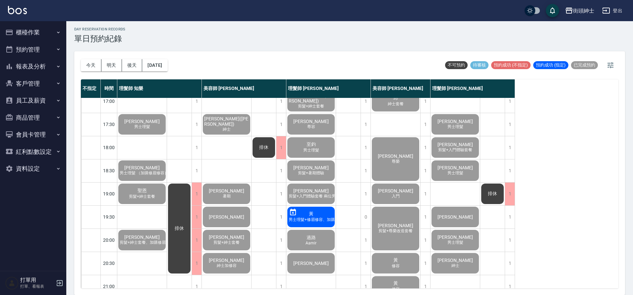
scroll to position [280, 0]
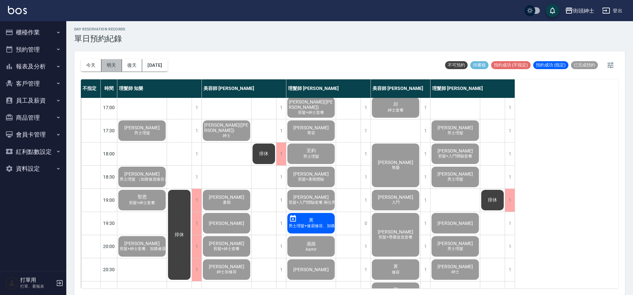
click at [106, 66] on button "明天" at bounding box center [111, 65] width 21 height 12
click at [106, 66] on div at bounding box center [316, 147] width 633 height 295
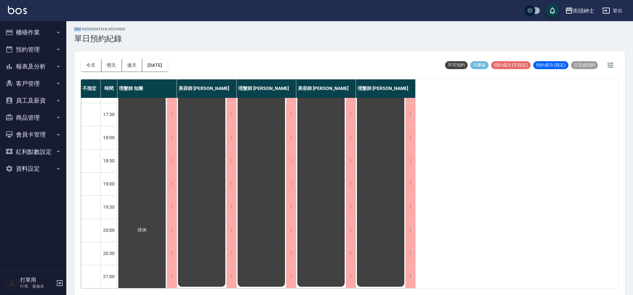
scroll to position [301, 0]
click at [90, 64] on button "今天" at bounding box center [91, 65] width 21 height 12
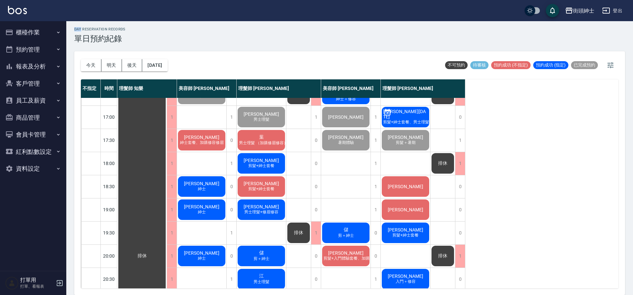
scroll to position [269, 0]
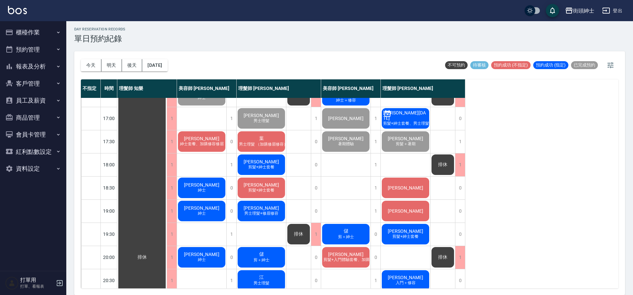
click at [421, 187] on div "王致翔" at bounding box center [405, 188] width 49 height 23
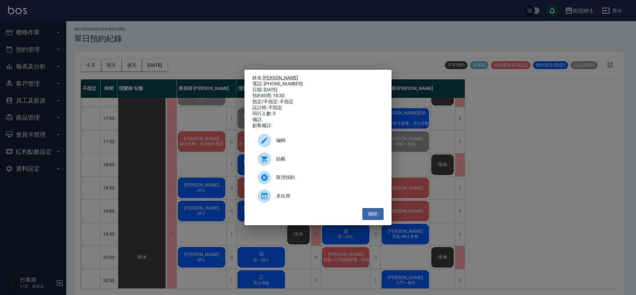
click at [276, 75] on link "王致翔" at bounding box center [280, 77] width 35 height 5
click at [370, 220] on button "關閉" at bounding box center [372, 214] width 21 height 12
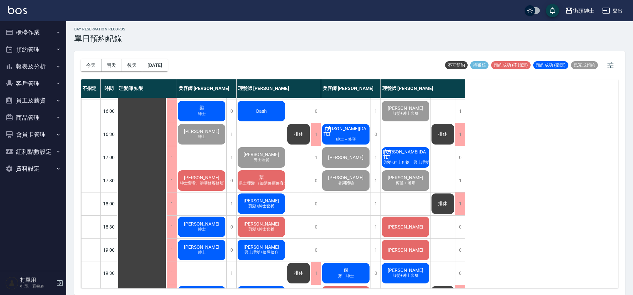
scroll to position [253, 0]
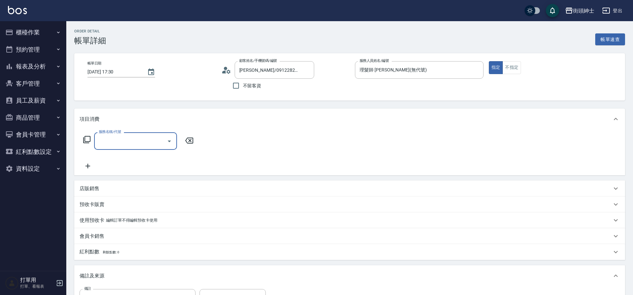
click at [169, 141] on icon "Open" at bounding box center [169, 142] width 3 height 2
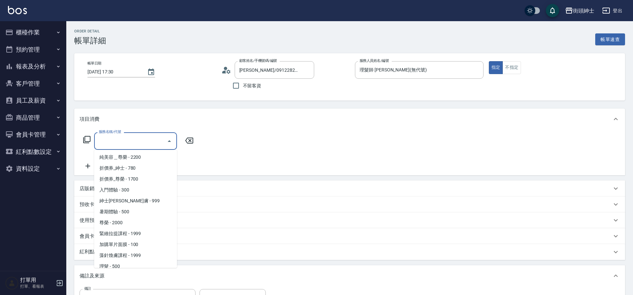
scroll to position [51, 0]
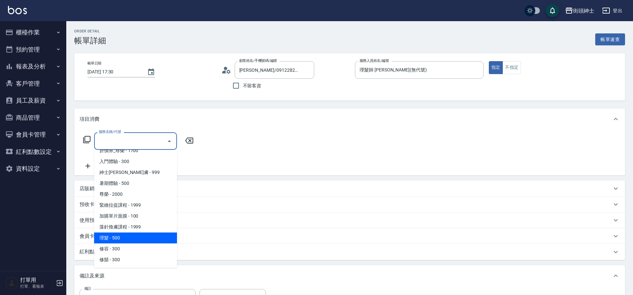
drag, startPoint x: 0, startPoint y: 0, endPoint x: 120, endPoint y: 238, distance: 266.8
click at [120, 238] on span "理髮 - 500" at bounding box center [135, 238] width 83 height 11
type input "理髮(A02)"
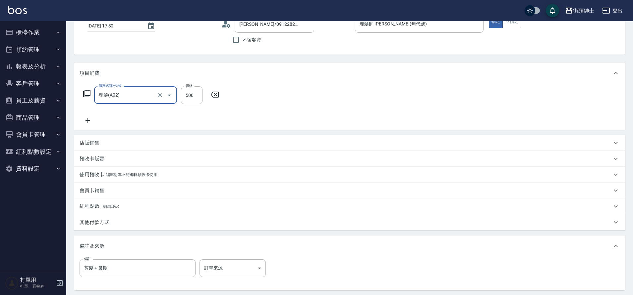
scroll to position [113, 0]
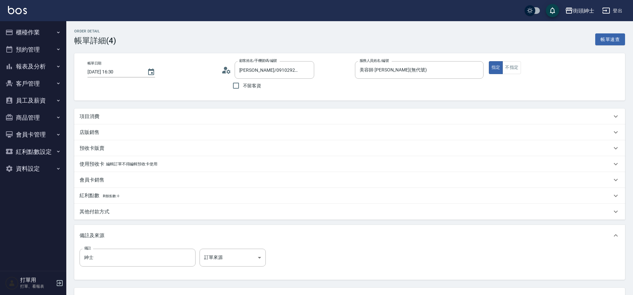
click at [125, 120] on div "項目消費" at bounding box center [345, 116] width 532 height 7
